Goal: Transaction & Acquisition: Purchase product/service

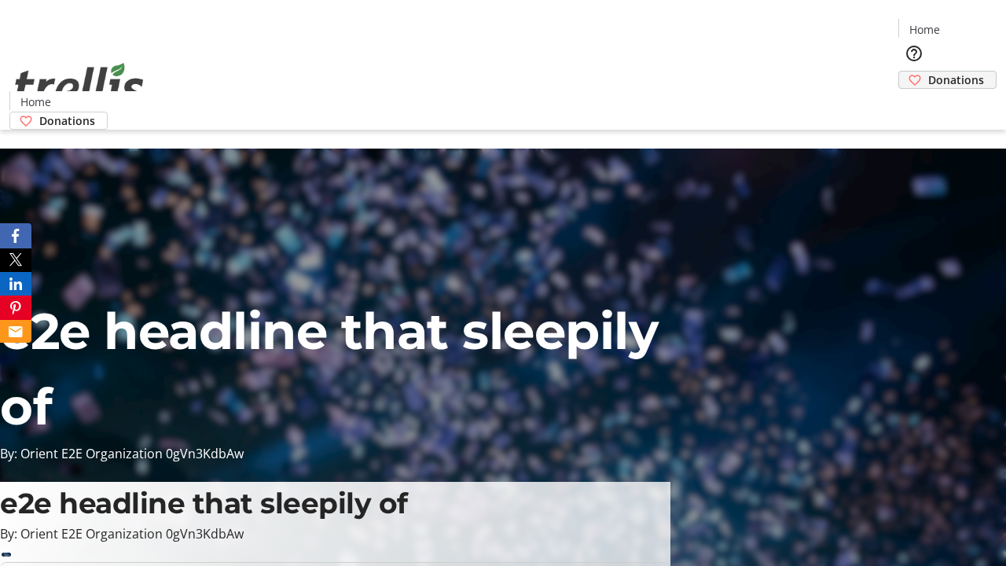
click at [928, 72] on span "Donations" at bounding box center [956, 80] width 56 height 17
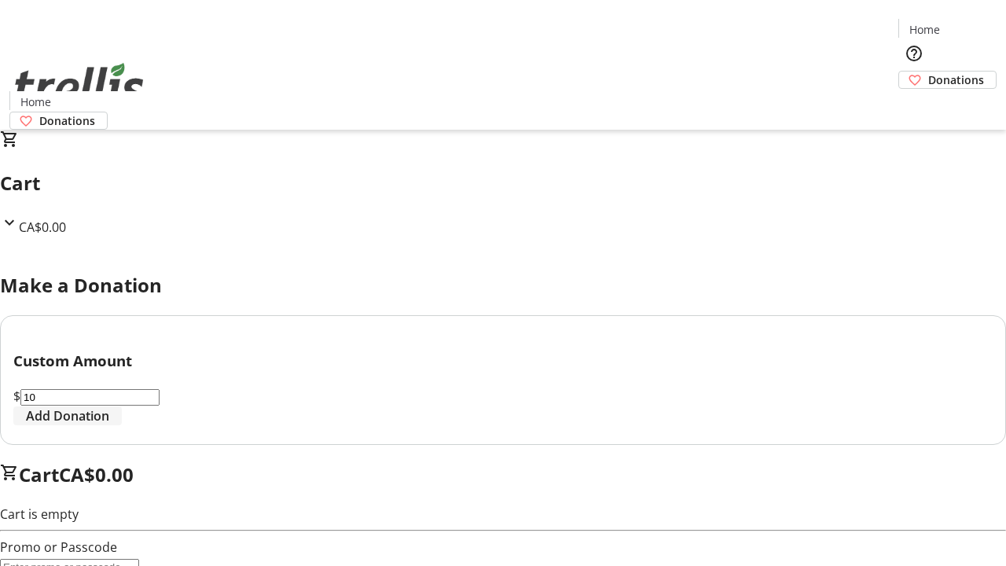
click at [109, 425] on span "Add Donation" at bounding box center [67, 415] width 83 height 19
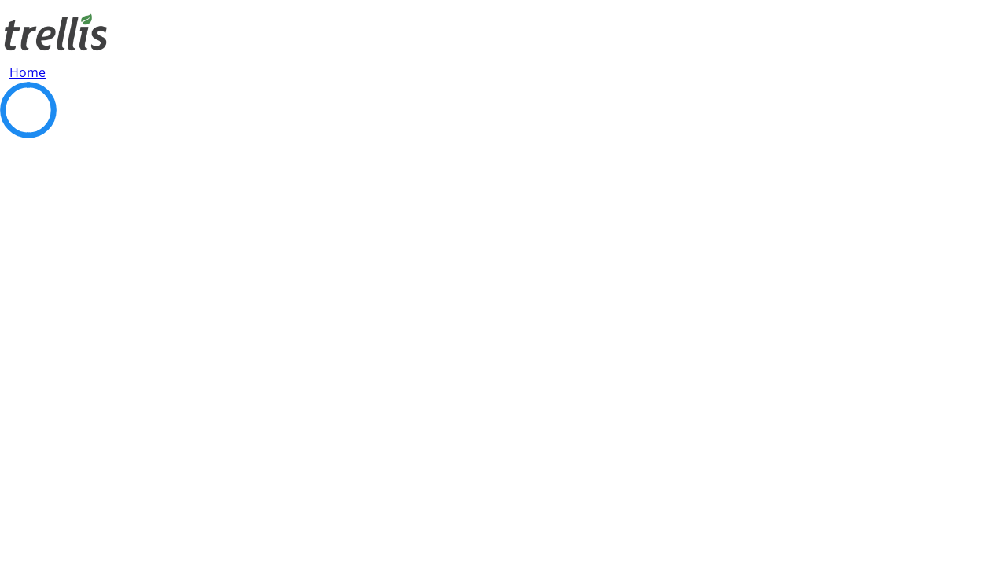
select select "CA"
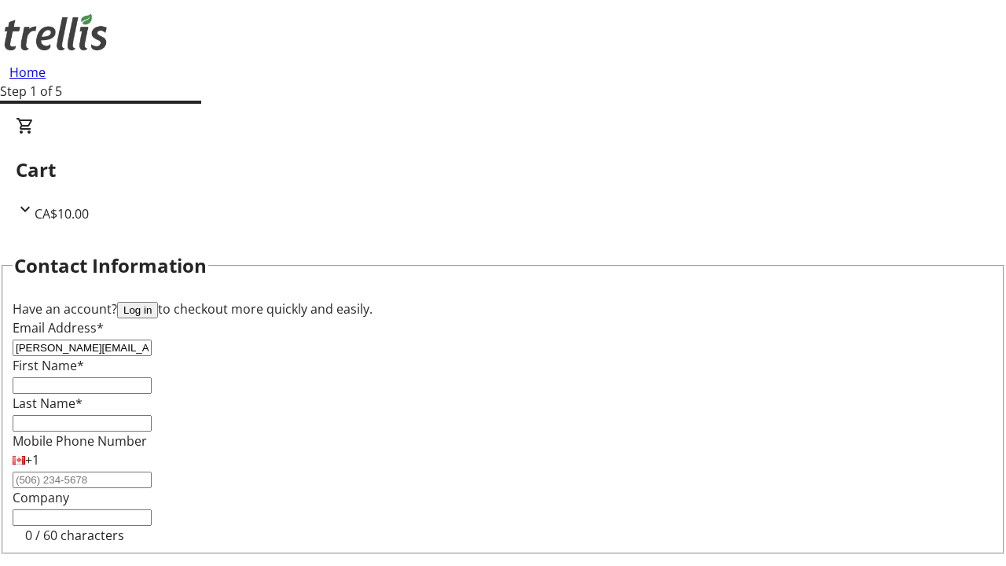
type input "[PERSON_NAME][EMAIL_ADDRESS][DOMAIN_NAME]"
type input "[PERSON_NAME]"
type input "Littel"
type input "[STREET_ADDRESS][PERSON_NAME]"
type input "Kelowna"
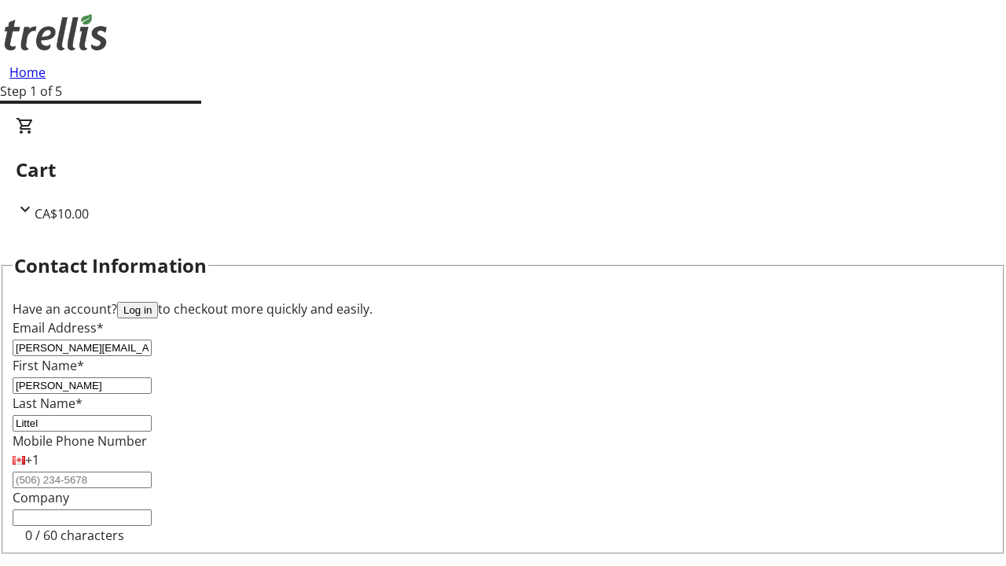
select select "BC"
type input "Kelowna"
type input "V1Y 0C2"
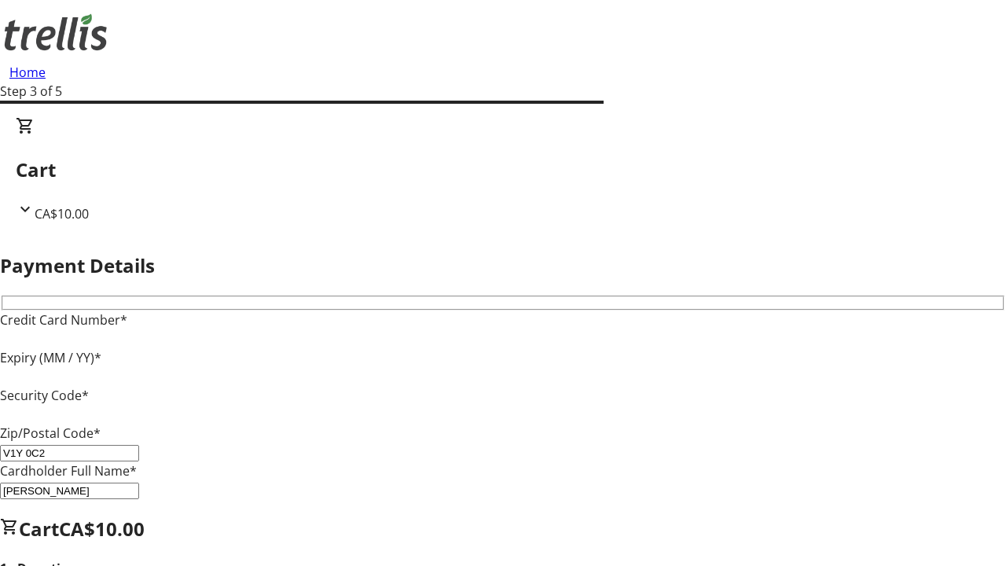
type input "V1Y 0C2"
